Goal: Information Seeking & Learning: Learn about a topic

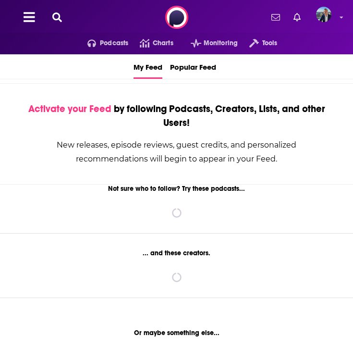
click at [56, 15] on icon at bounding box center [57, 17] width 10 height 10
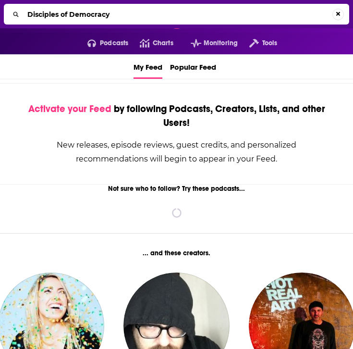
type input "Disciples of Democracy"
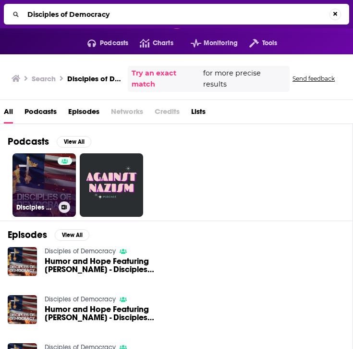
click at [43, 171] on link "Disciples of Democracy" at bounding box center [43, 184] width 63 height 63
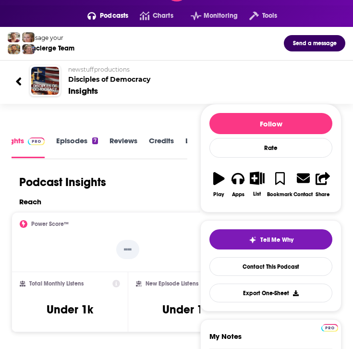
scroll to position [1, 0]
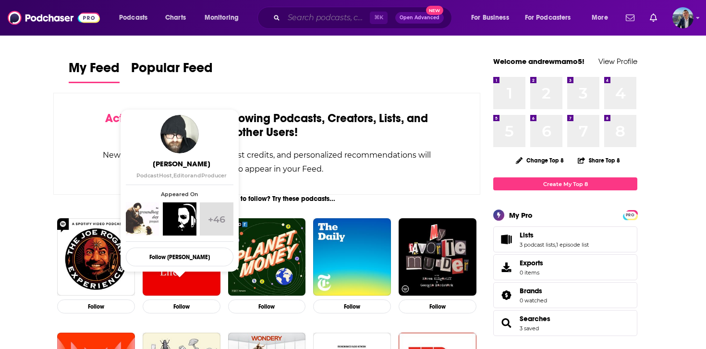
click at [327, 19] on input "Search podcasts, credits, & more..." at bounding box center [327, 17] width 86 height 15
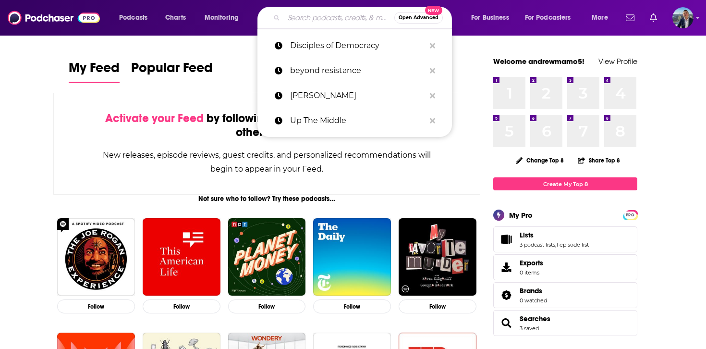
paste input "Faithful Politics"
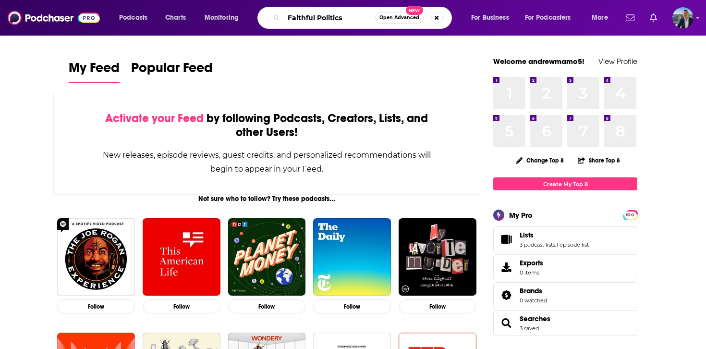
type input "Faithful Politics"
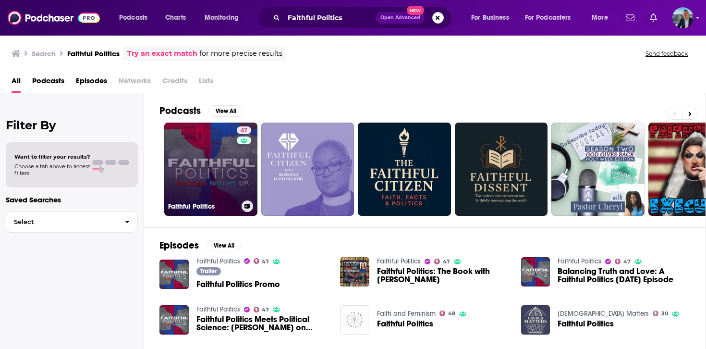
click at [211, 169] on link "47 Faithful Politics" at bounding box center [210, 168] width 93 height 93
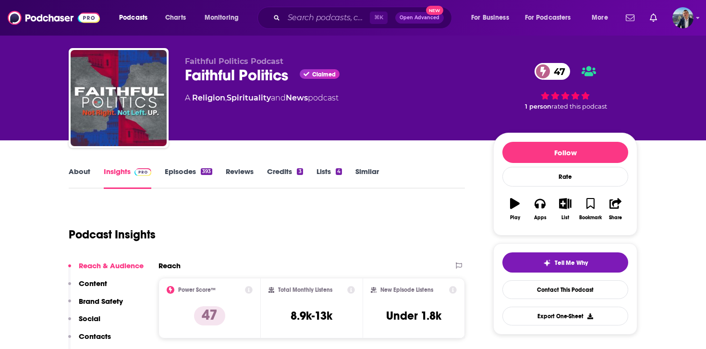
scroll to position [19, 0]
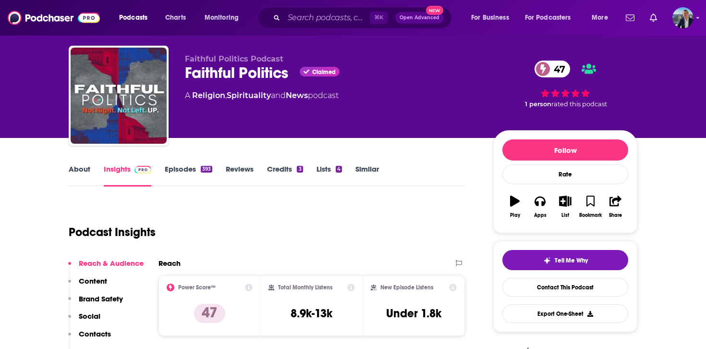
click at [78, 164] on div "About Insights Episodes 393 Reviews Credits 3 Lists 4 Similar" at bounding box center [267, 175] width 396 height 24
click at [75, 168] on link "About" at bounding box center [80, 175] width 22 height 22
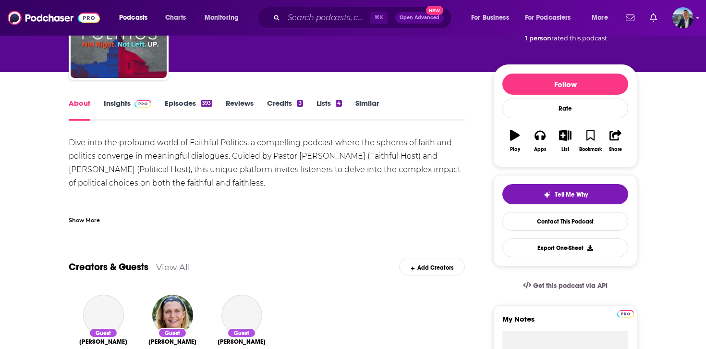
scroll to position [84, 0]
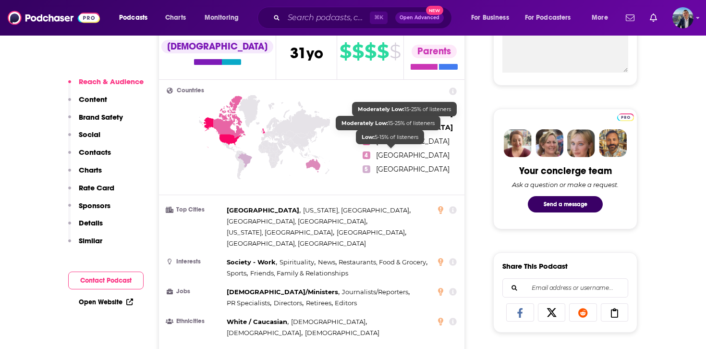
scroll to position [396, 0]
